Goal: Find contact information: Find contact information

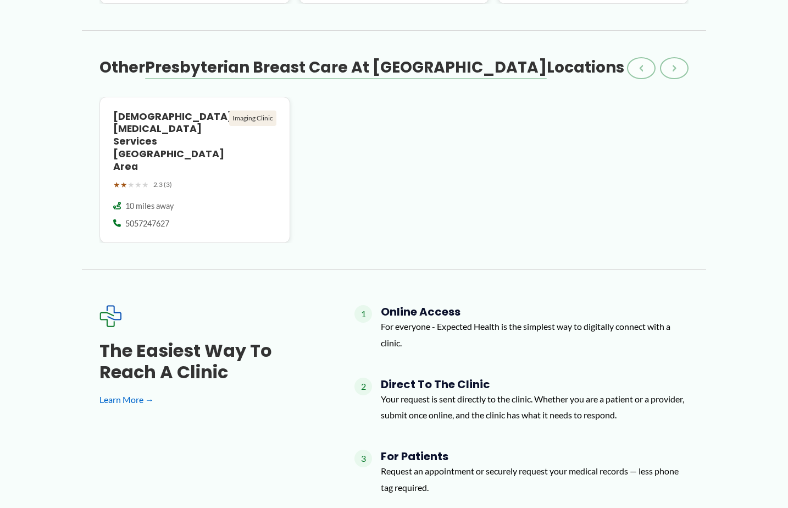
scroll to position [1166, 0]
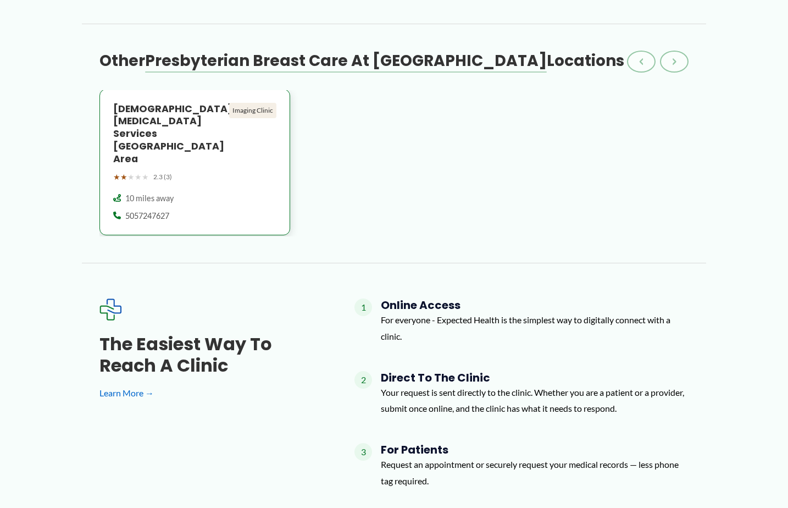
click at [148, 210] on span "5057247627" at bounding box center [147, 215] width 44 height 11
click at [246, 107] on div "Imaging Clinic" at bounding box center [252, 110] width 47 height 15
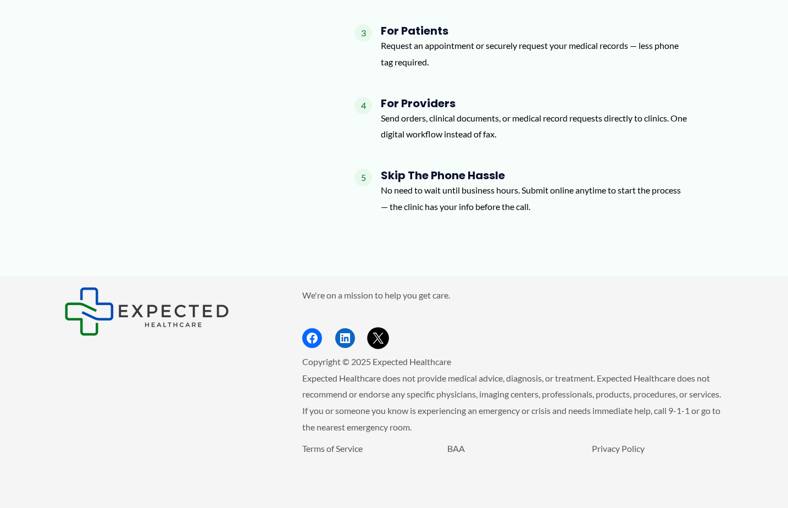
scroll to position [1584, 0]
